Goal: Use online tool/utility: Utilize a website feature to perform a specific function

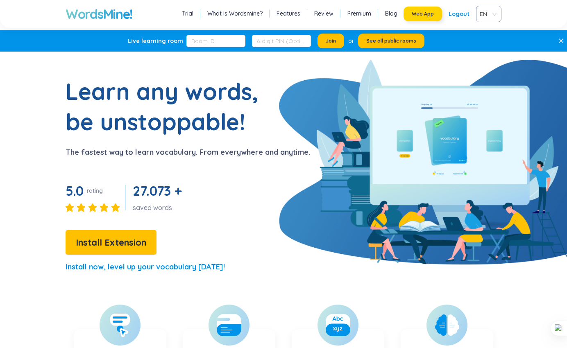
click at [423, 10] on button "Web App" at bounding box center [423, 14] width 39 height 15
click at [428, 11] on span "Web App" at bounding box center [423, 14] width 22 height 7
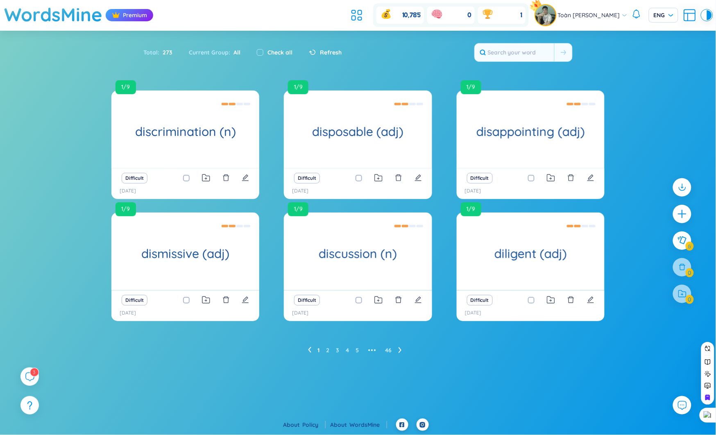
click at [348, 27] on div "10,785 0 1" at bounding box center [438, 15] width 181 height 24
click at [353, 14] on icon at bounding box center [357, 15] width 15 height 15
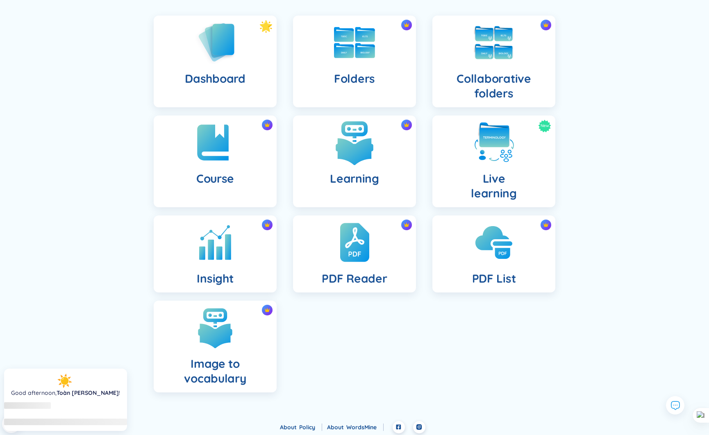
scroll to position [58, 0]
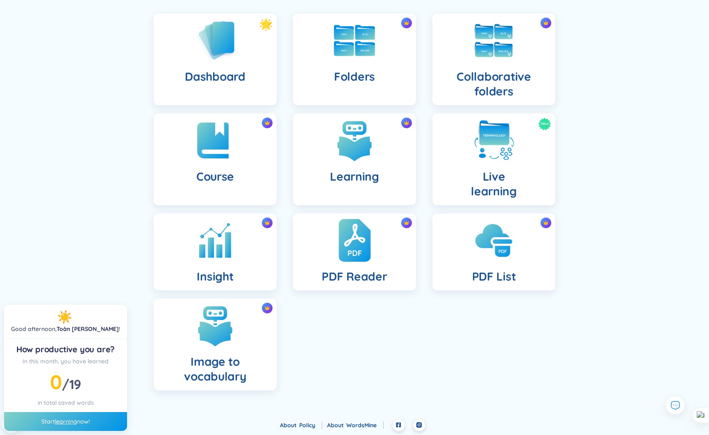
click at [349, 252] on img at bounding box center [355, 240] width 32 height 45
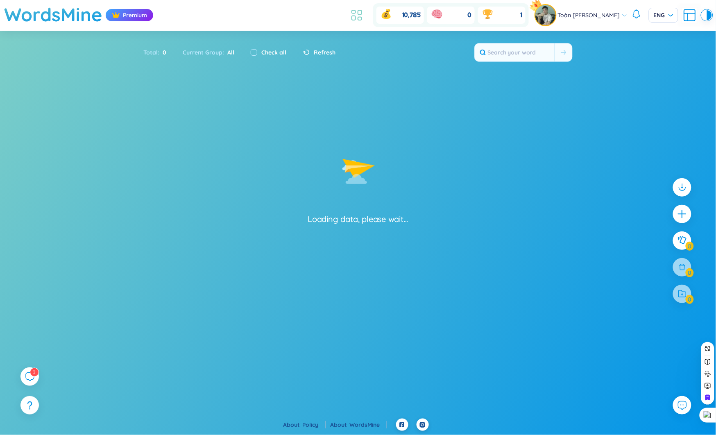
click at [350, 15] on icon at bounding box center [357, 15] width 15 height 15
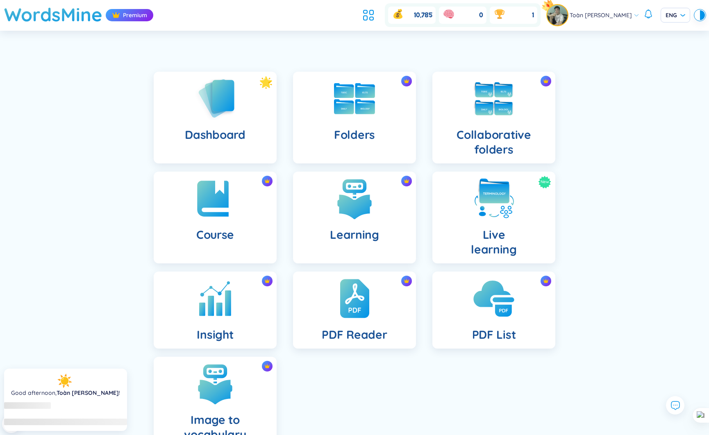
click at [501, 319] on img at bounding box center [493, 298] width 45 height 45
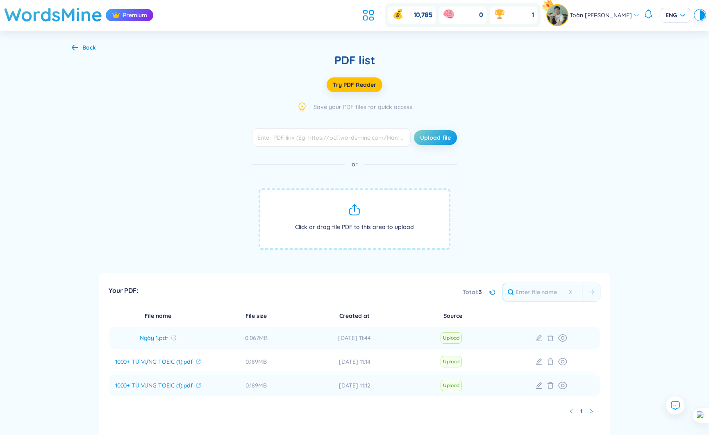
click at [369, 205] on span "Click or drag file PDF to this area to upload" at bounding box center [355, 219] width 192 height 61
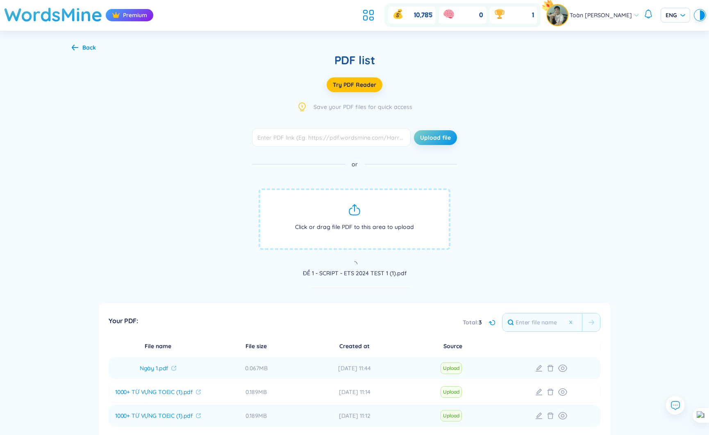
click at [353, 224] on span "Click or drag file PDF to this area to upload" at bounding box center [355, 219] width 192 height 61
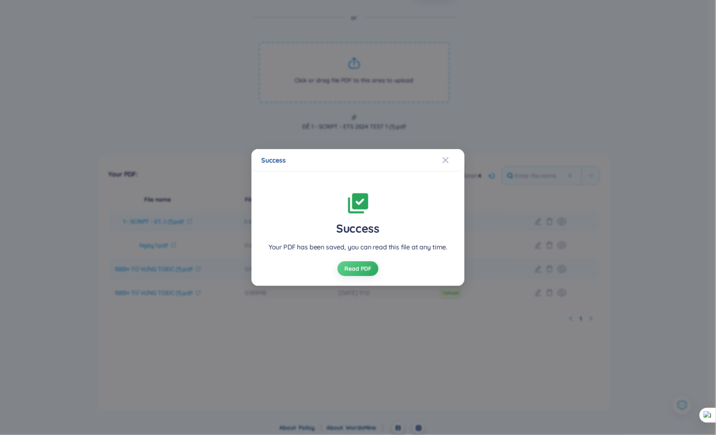
scroll to position [150, 0]
click at [358, 270] on span "Read PDF" at bounding box center [358, 269] width 27 height 8
